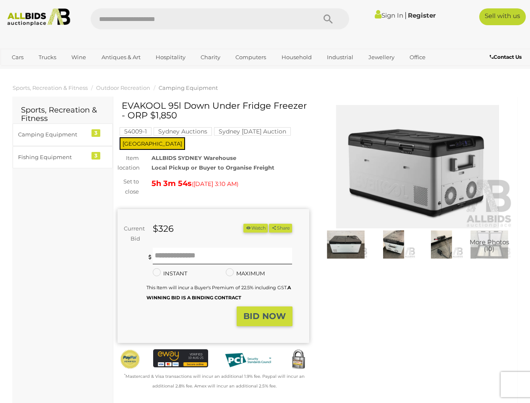
click at [265, 201] on div "EVAKOOL 95l Down Under Fridge Freezer - ORP $1,850 54009-1 Sydney Auctions [GEO…" at bounding box center [214, 246] width 192 height 290
click at [328, 19] on icon "Search" at bounding box center [328, 19] width 9 height 13
click at [18, 57] on link "Cars" at bounding box center [17, 57] width 23 height 14
click at [47, 57] on link "Trucks" at bounding box center [47, 57] width 29 height 14
click at [78, 57] on link "Wine" at bounding box center [79, 57] width 26 height 14
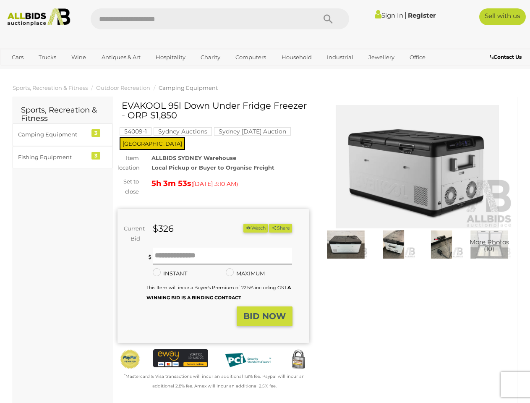
click at [120, 57] on link "Antiques & Art" at bounding box center [121, 57] width 50 height 14
click at [170, 57] on link "Hospitality" at bounding box center [170, 57] width 41 height 14
click at [210, 57] on link "Charity" at bounding box center [210, 57] width 31 height 14
click at [250, 57] on link "Computers" at bounding box center [251, 57] width 42 height 14
click at [295, 57] on link "Household" at bounding box center [296, 57] width 41 height 14
